Goal: Find specific fact: Find specific fact

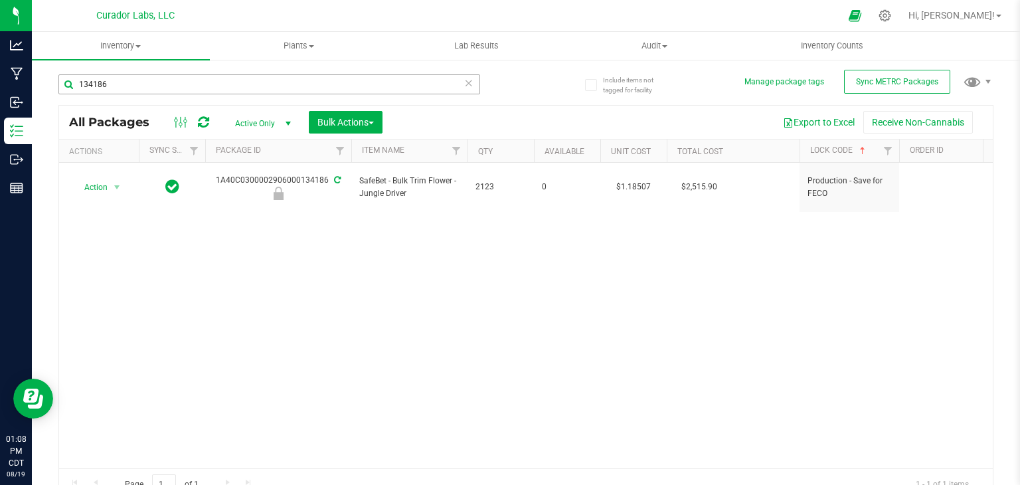
click at [268, 78] on input "134186" at bounding box center [269, 84] width 422 height 20
click at [177, 88] on input "Terp Tickler" at bounding box center [269, 84] width 422 height 20
paste input "HeadChange - Bulk Cart Grade Live Rosin - French 42"
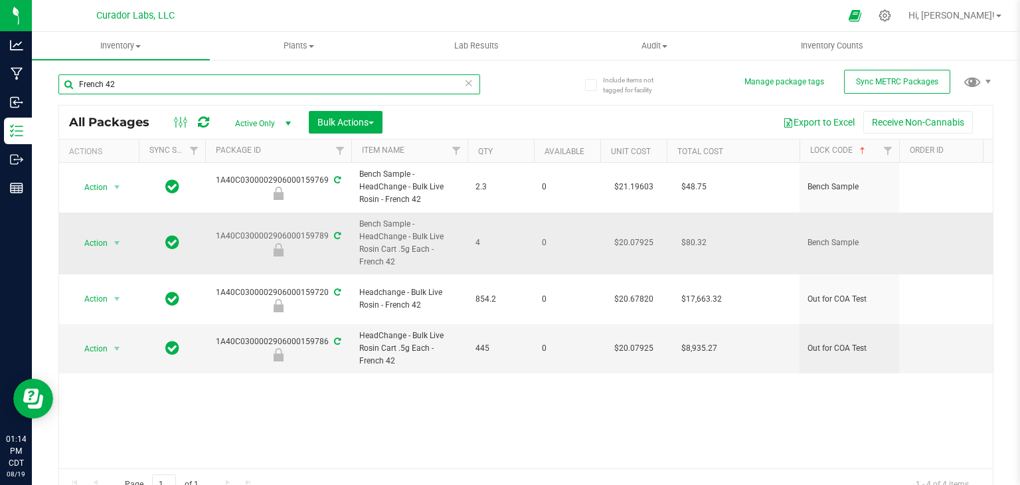
type input "French 42"
drag, startPoint x: 217, startPoint y: 235, endPoint x: 325, endPoint y: 237, distance: 107.6
click at [325, 237] on div "1A40C0300002906000159789" at bounding box center [278, 243] width 150 height 26
copy div "1A40C0300002906000159789"
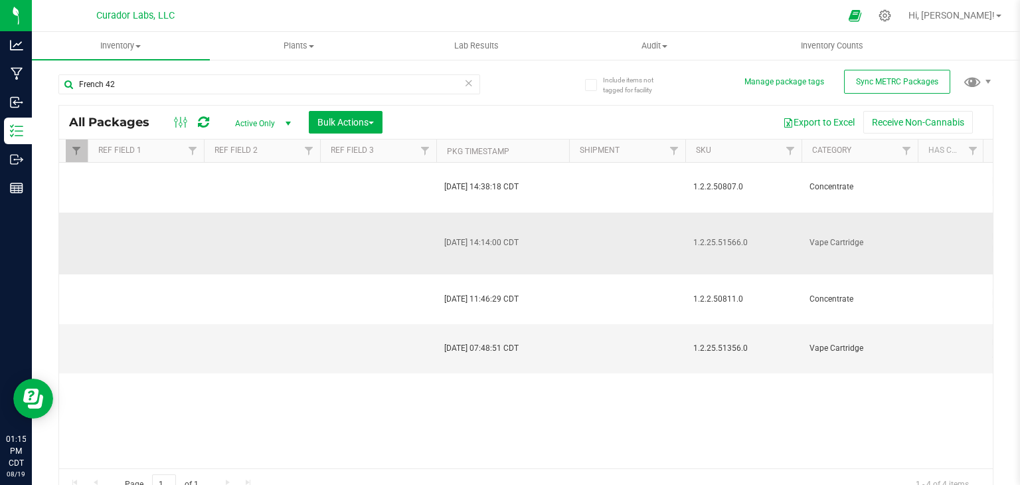
scroll to position [0, 1990]
